Goal: Navigation & Orientation: Find specific page/section

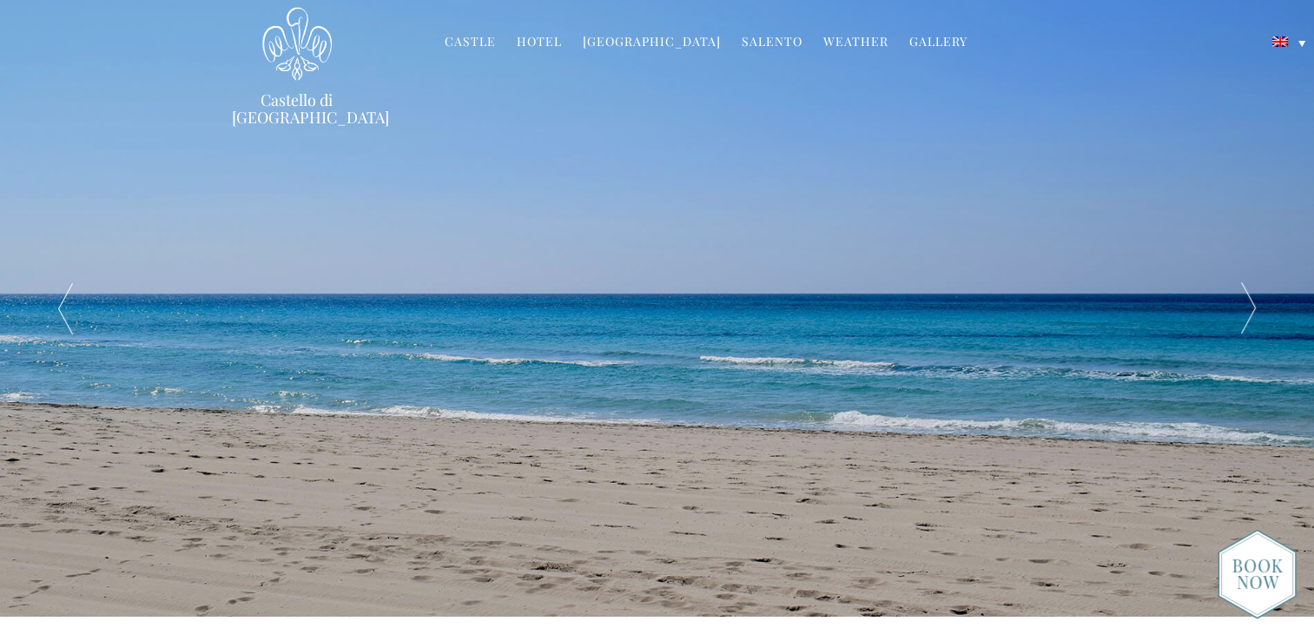
click at [1251, 311] on div at bounding box center [1248, 308] width 131 height 617
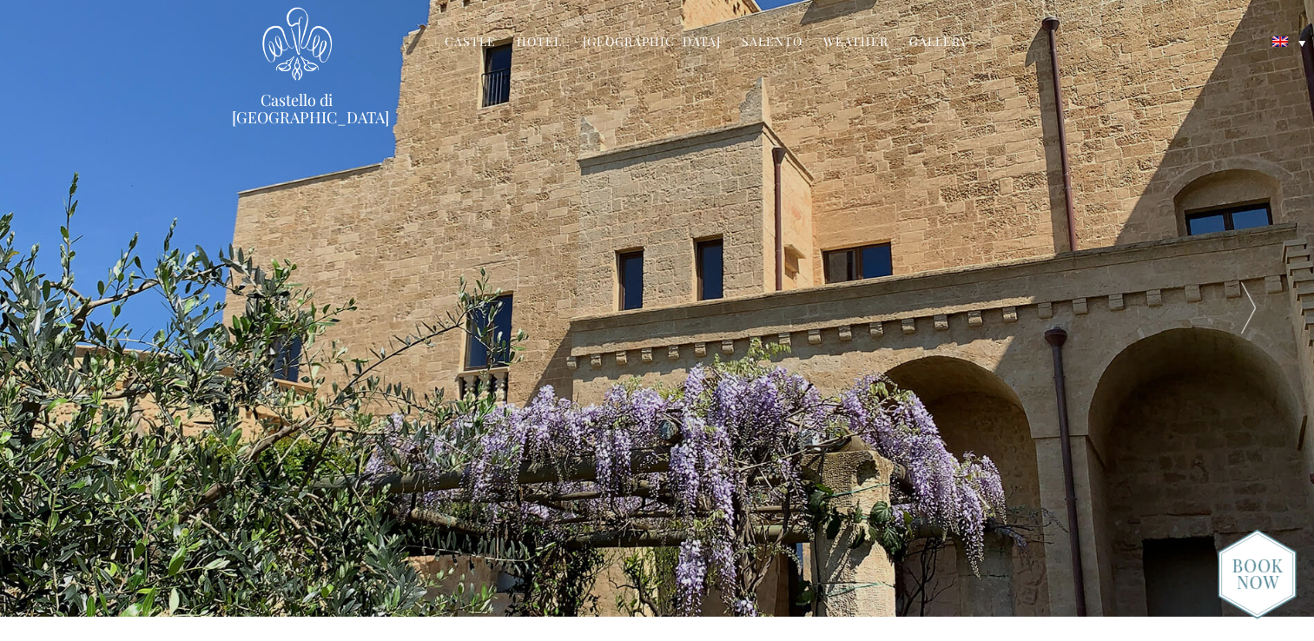
click at [1251, 311] on div at bounding box center [1248, 308] width 131 height 617
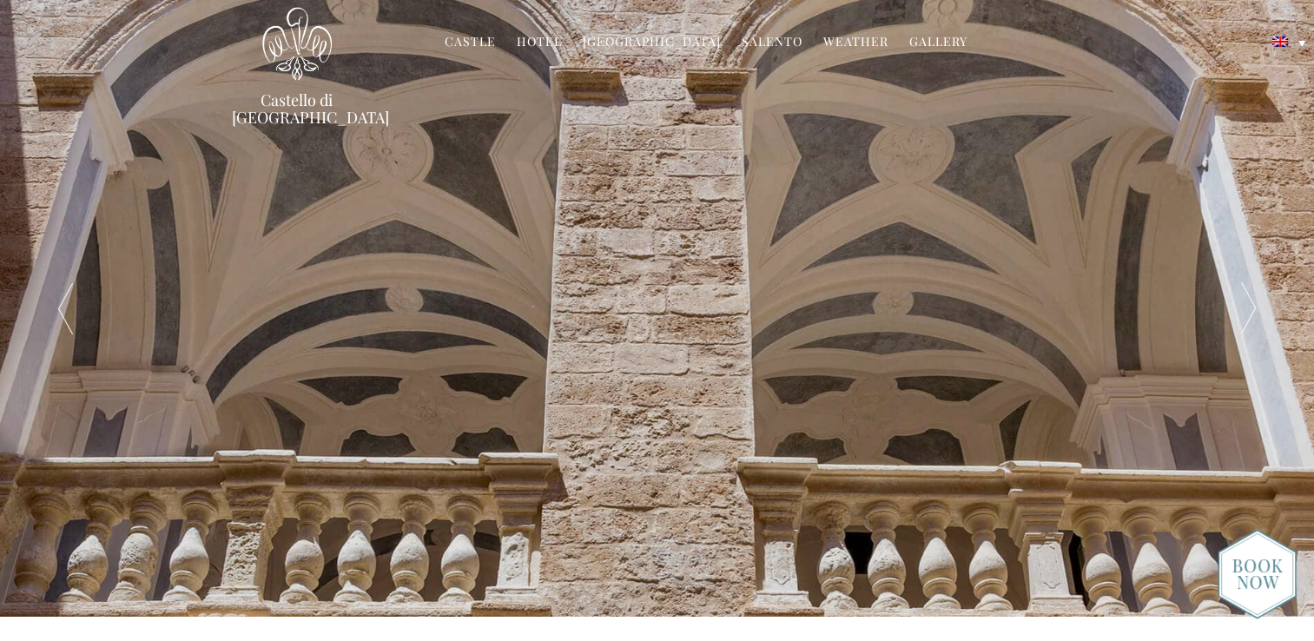
click at [1251, 311] on div at bounding box center [1248, 308] width 131 height 617
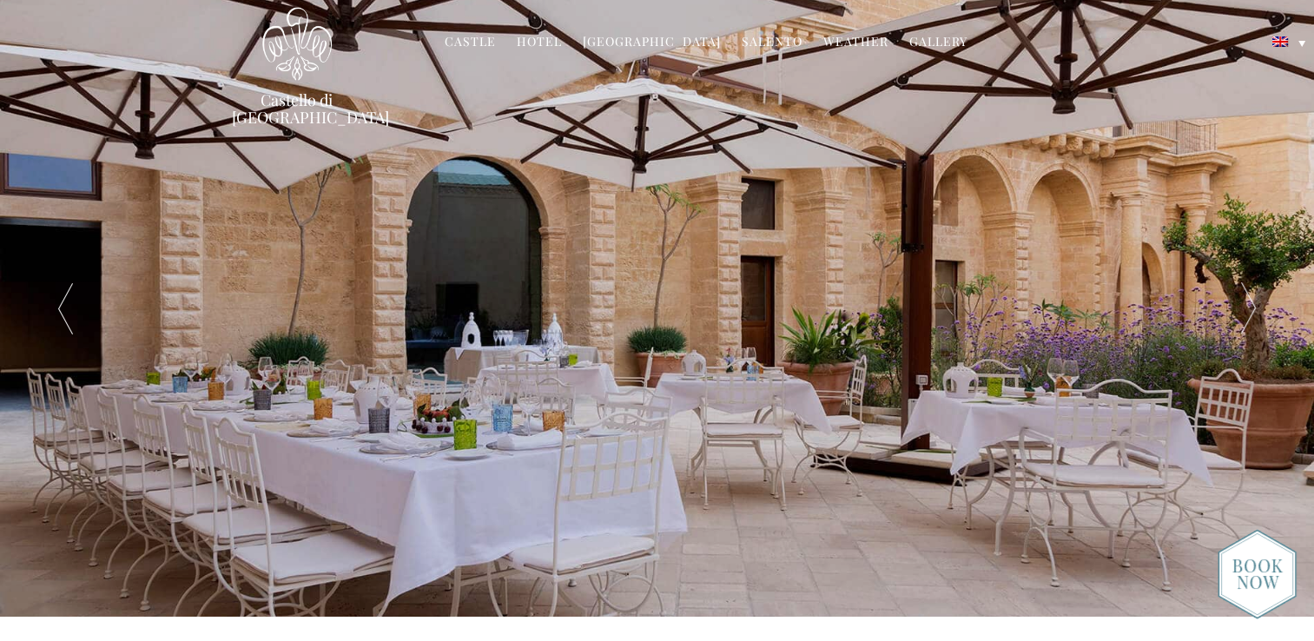
click at [1251, 311] on div at bounding box center [1248, 308] width 131 height 617
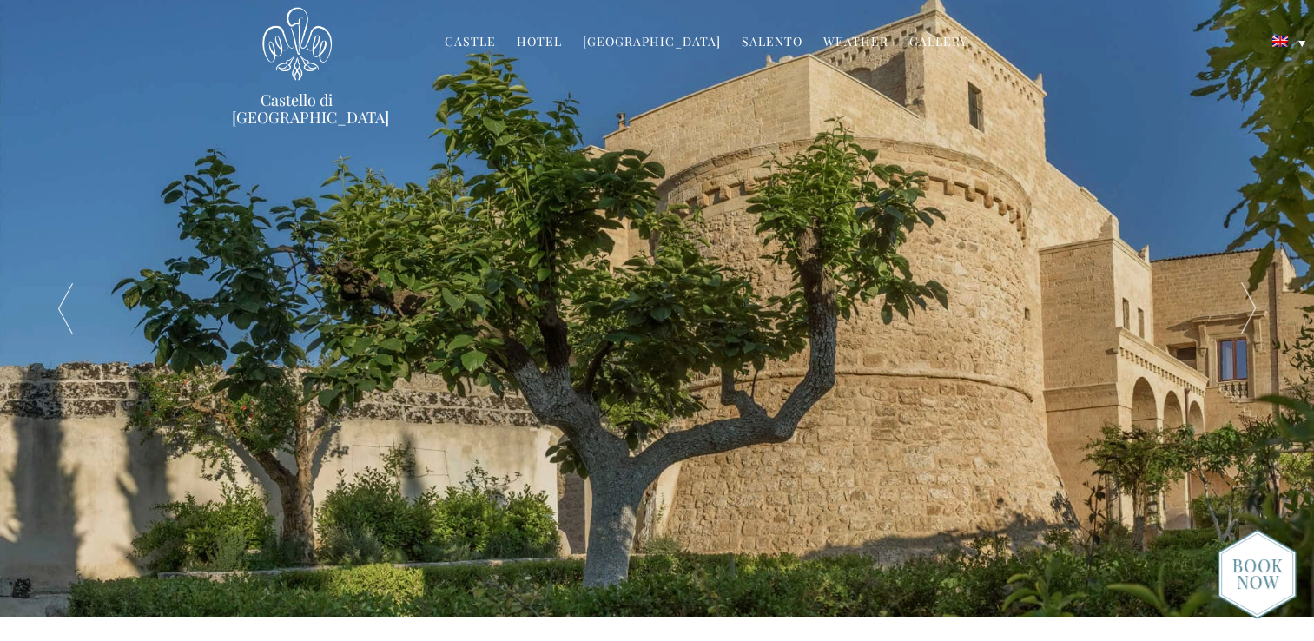
click at [1251, 311] on div at bounding box center [1248, 308] width 131 height 617
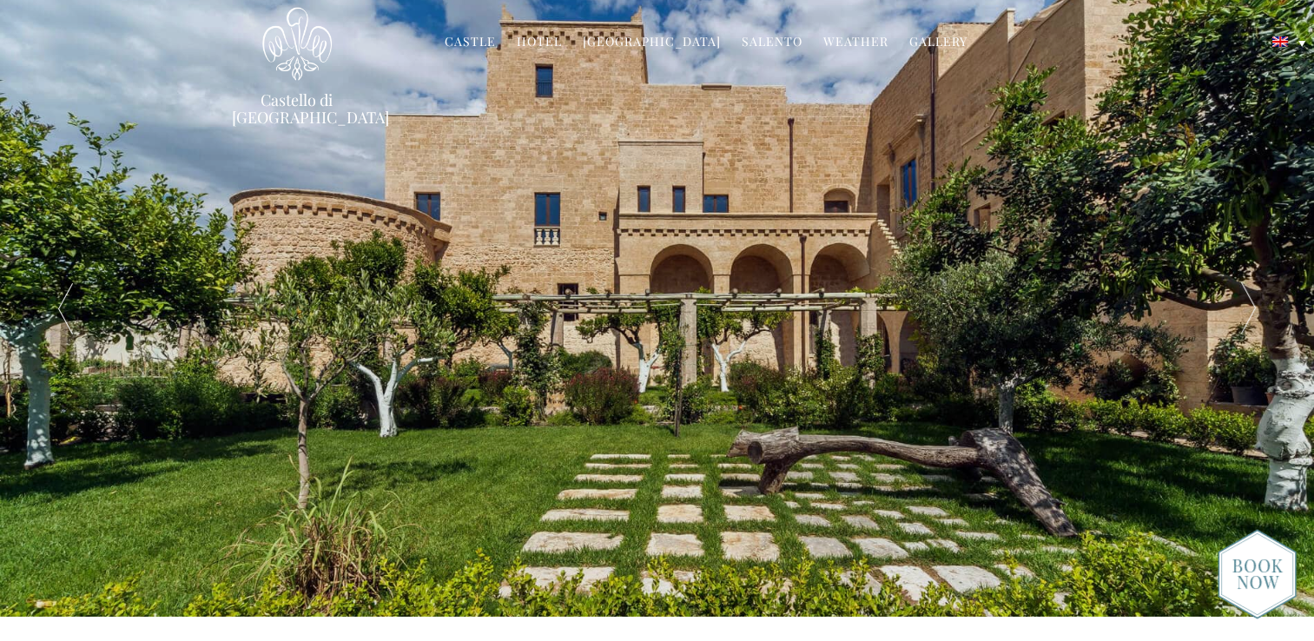
click at [1251, 311] on div at bounding box center [1248, 308] width 131 height 617
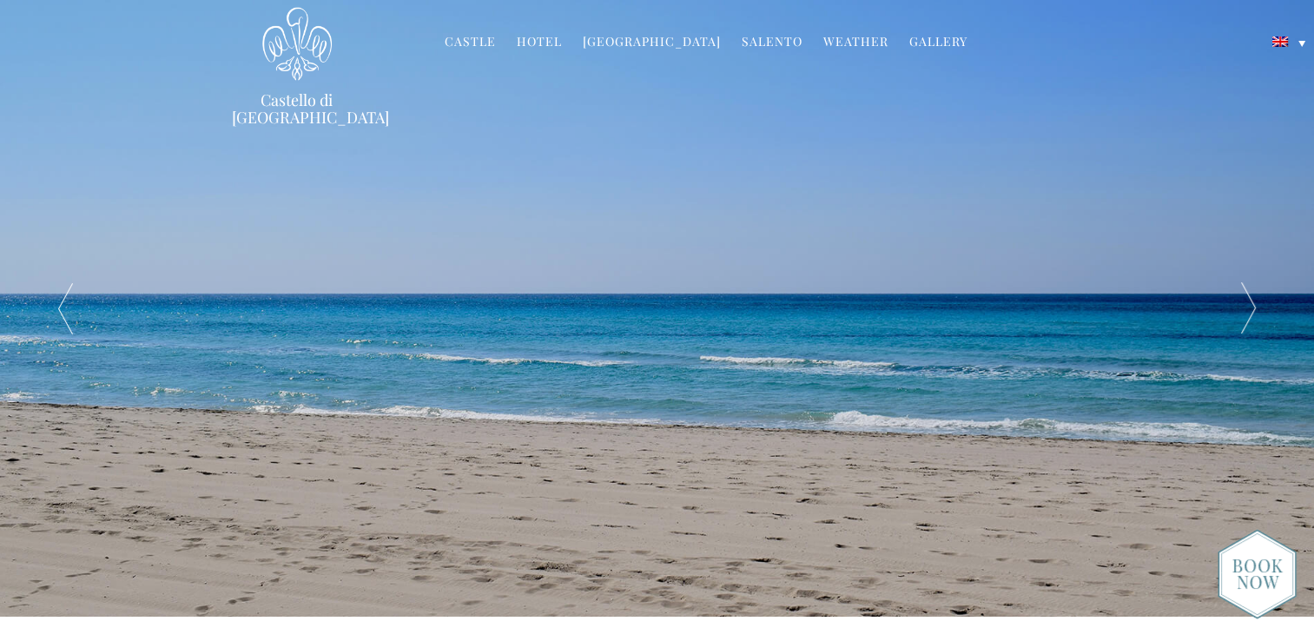
click at [544, 43] on link "Hotel" at bounding box center [539, 43] width 45 height 20
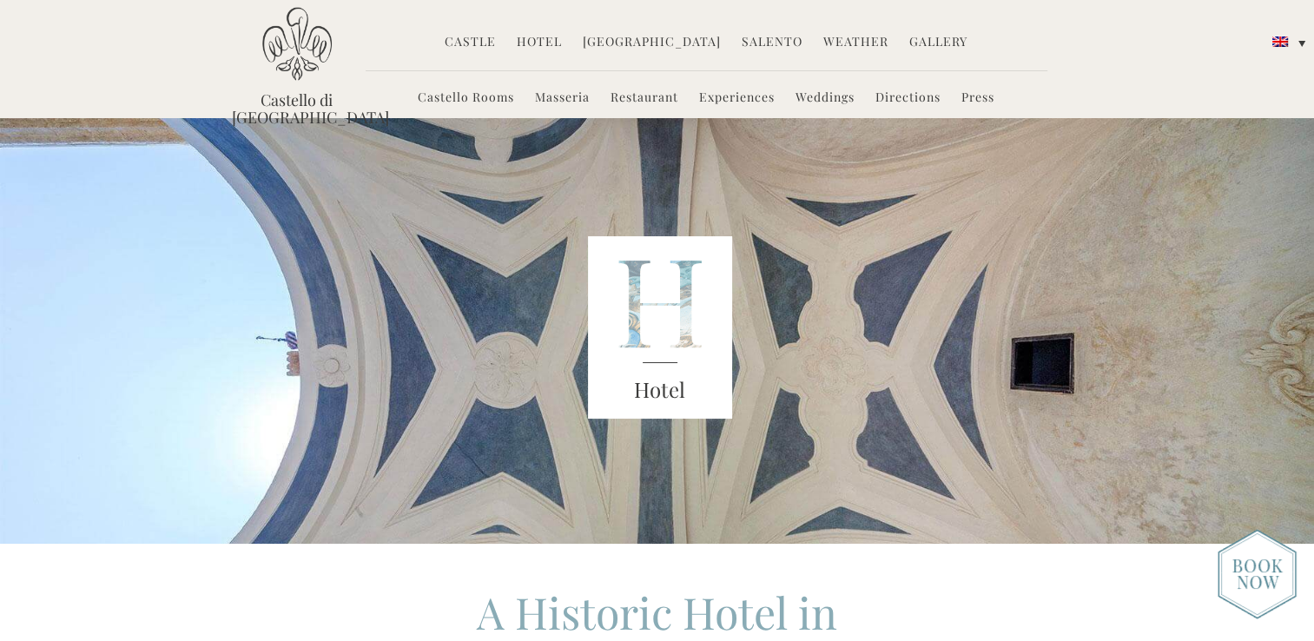
click at [476, 99] on link "Castello Rooms" at bounding box center [466, 99] width 96 height 20
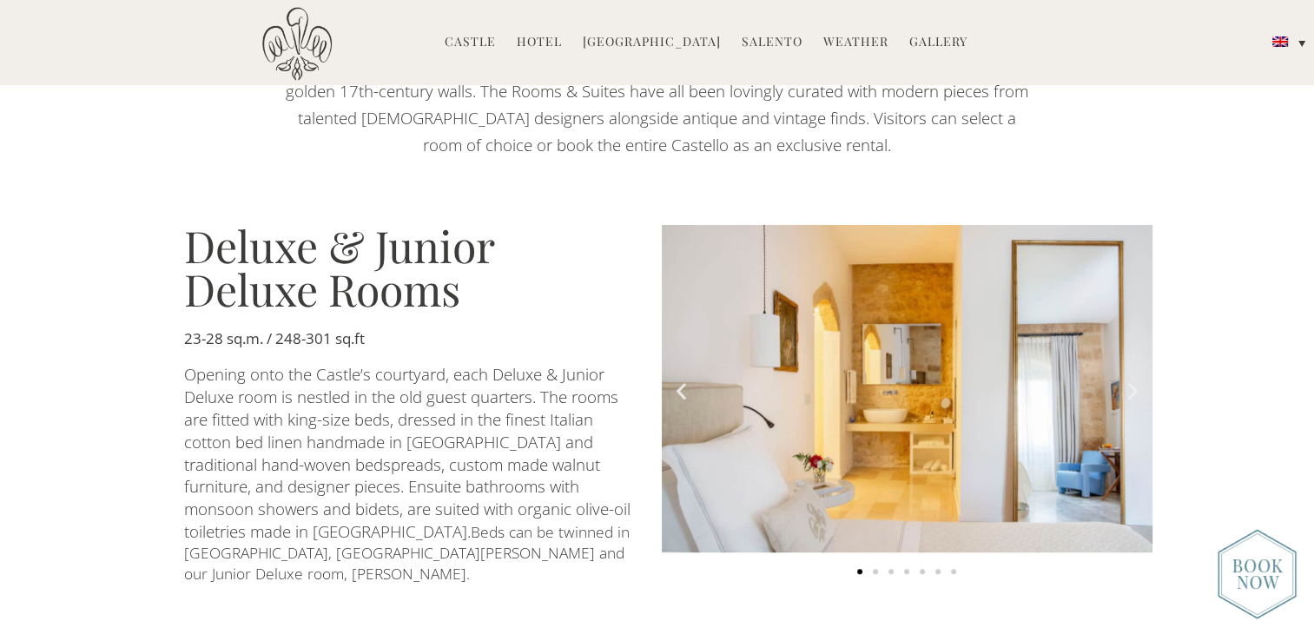
scroll to position [888, 0]
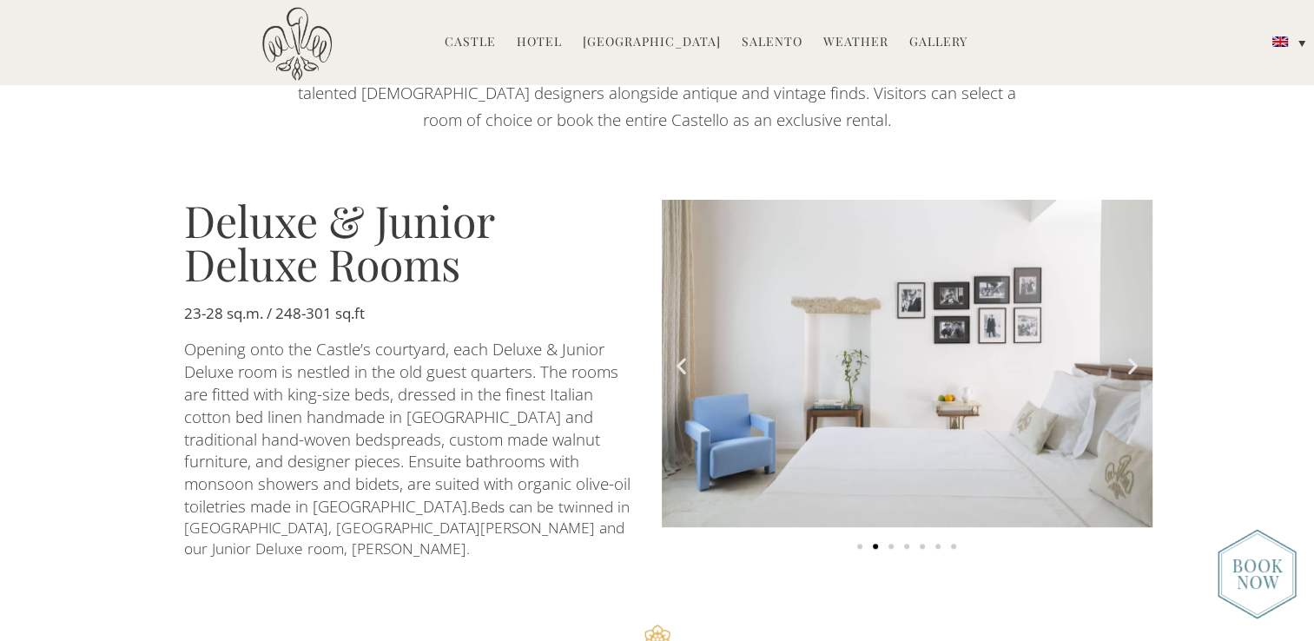
click at [1135, 355] on icon "Next slide" at bounding box center [1133, 366] width 22 height 22
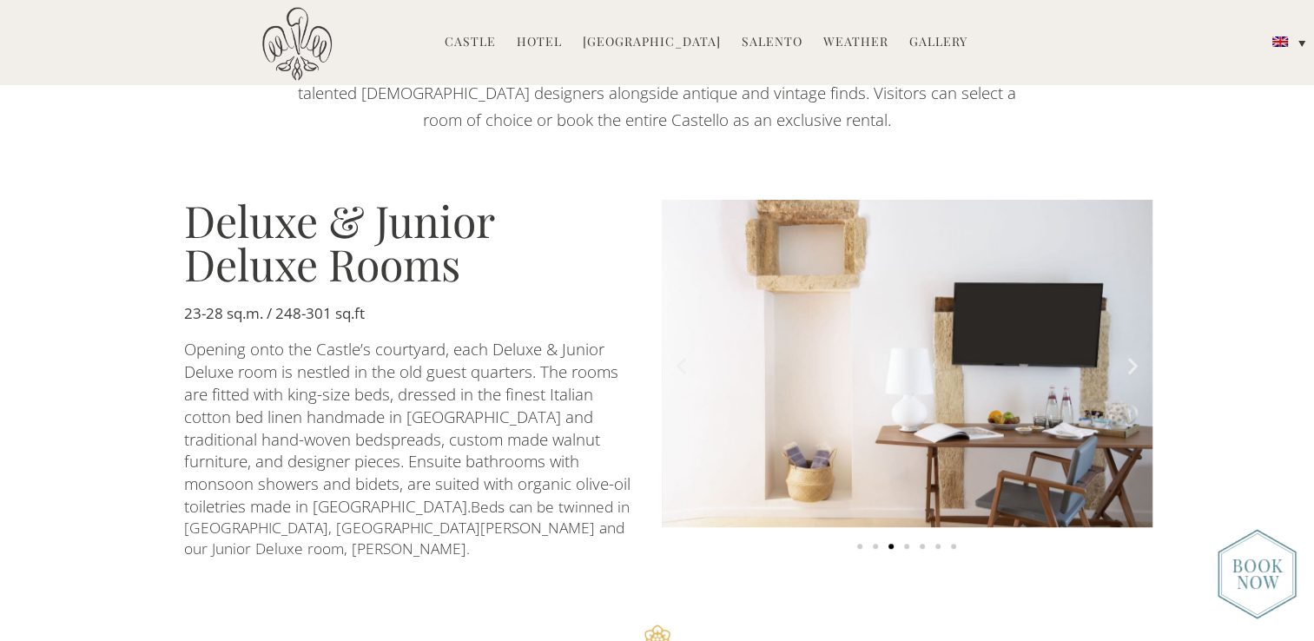
click at [1251, 578] on img at bounding box center [1257, 574] width 79 height 90
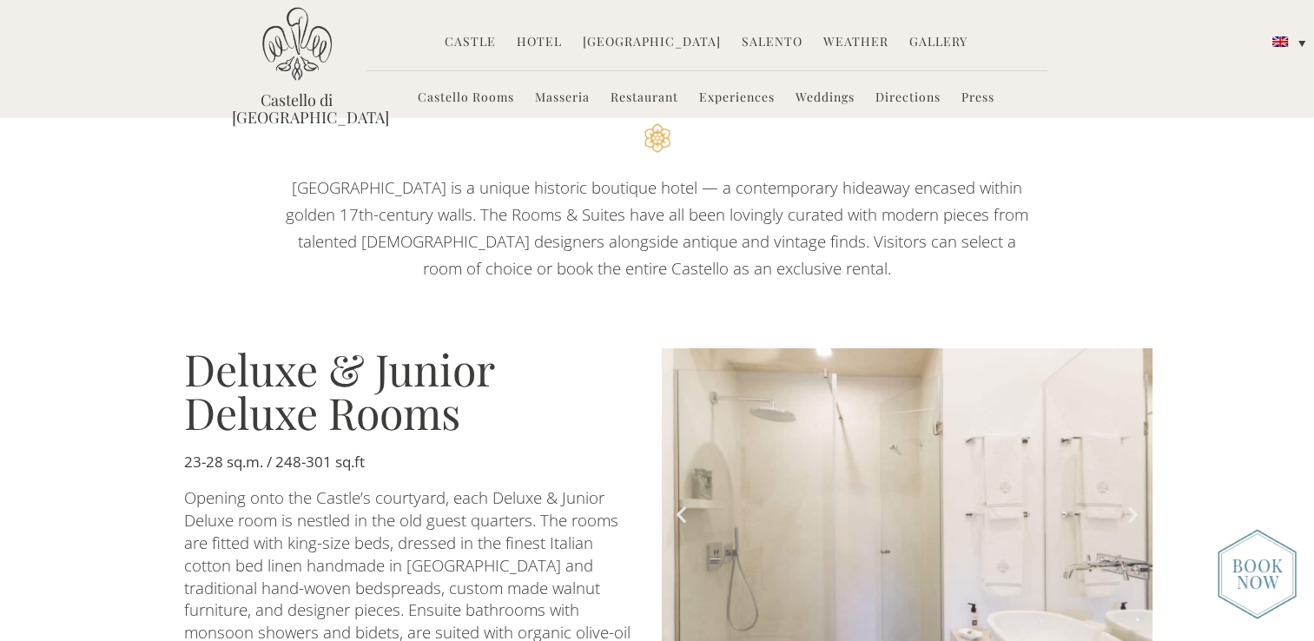
scroll to position [733, 0]
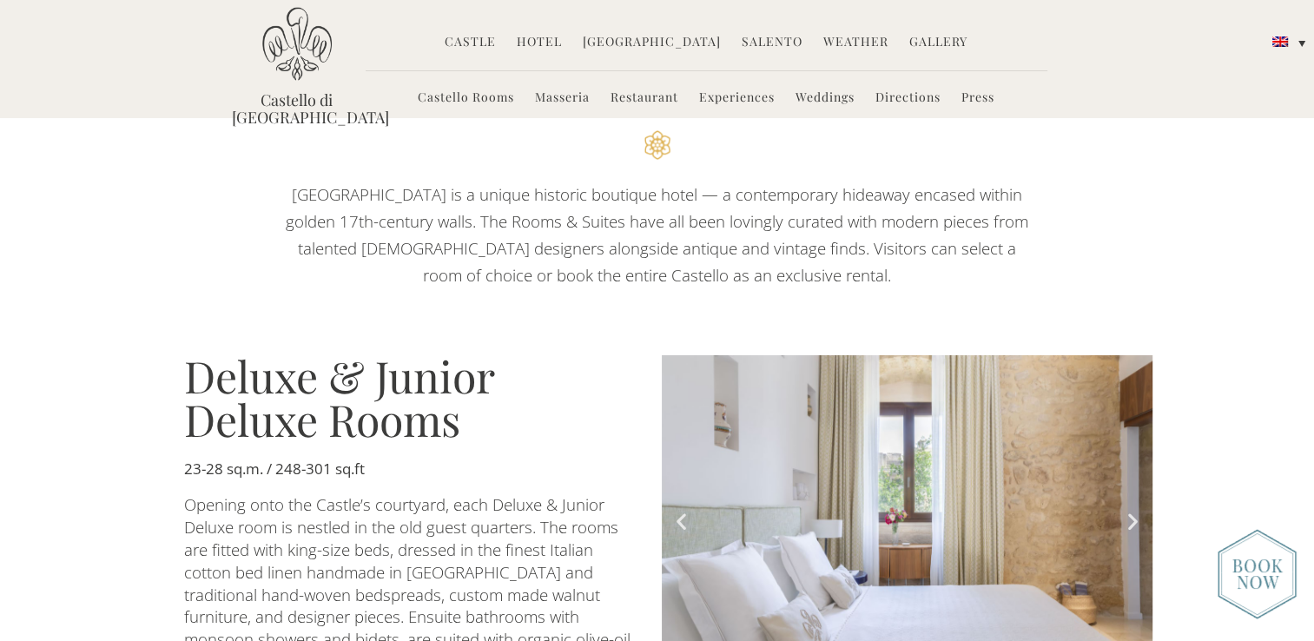
click at [303, 60] on img at bounding box center [296, 44] width 69 height 74
